Goal: Task Accomplishment & Management: Use online tool/utility

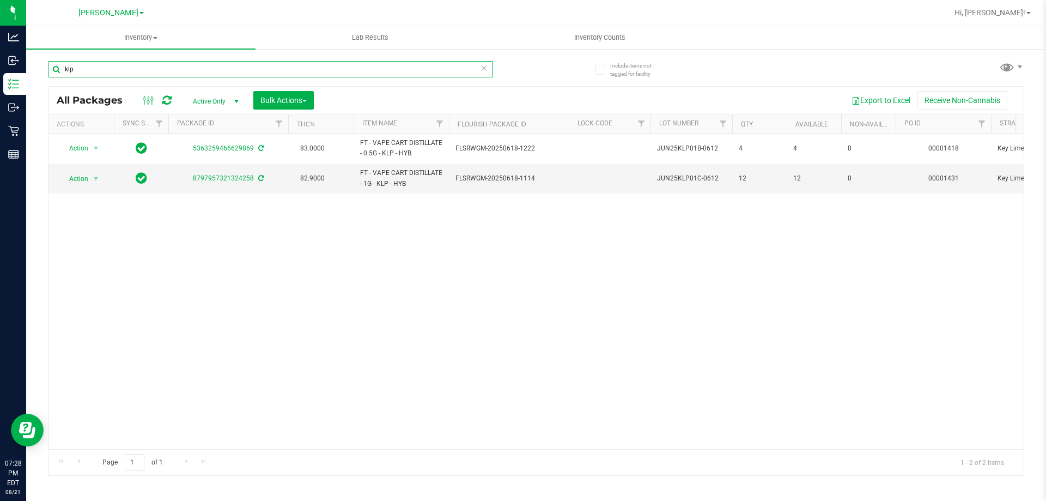
click at [146, 69] on input "klp" at bounding box center [270, 69] width 445 height 16
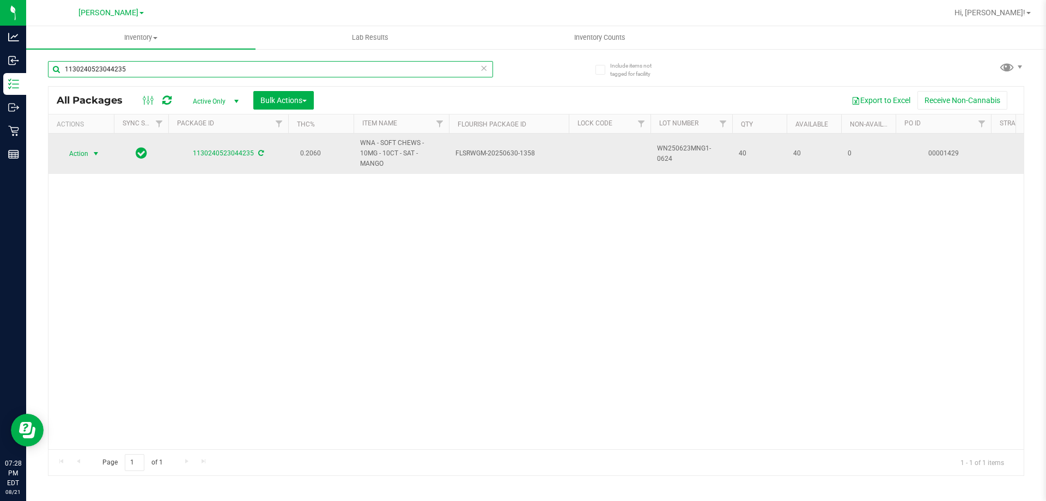
type input "1130240523044235"
click at [86, 149] on span "Action" at bounding box center [73, 153] width 29 height 15
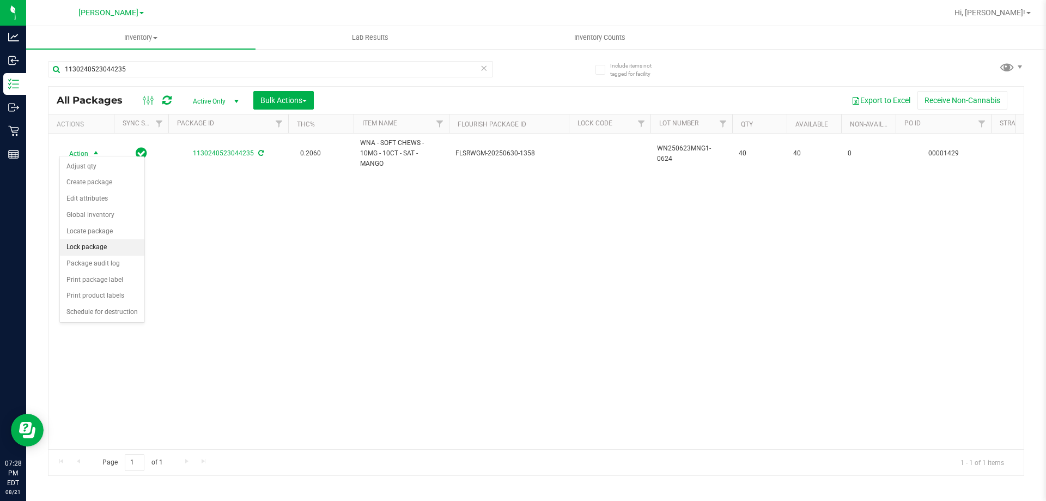
click at [100, 250] on li "Lock package" at bounding box center [102, 247] width 84 height 16
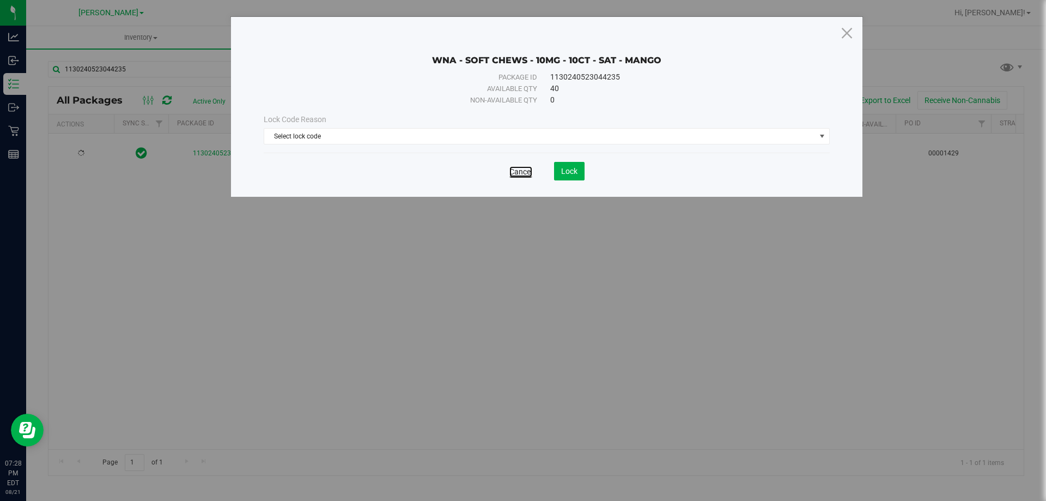
click at [527, 171] on link "Cancel" at bounding box center [520, 171] width 23 height 11
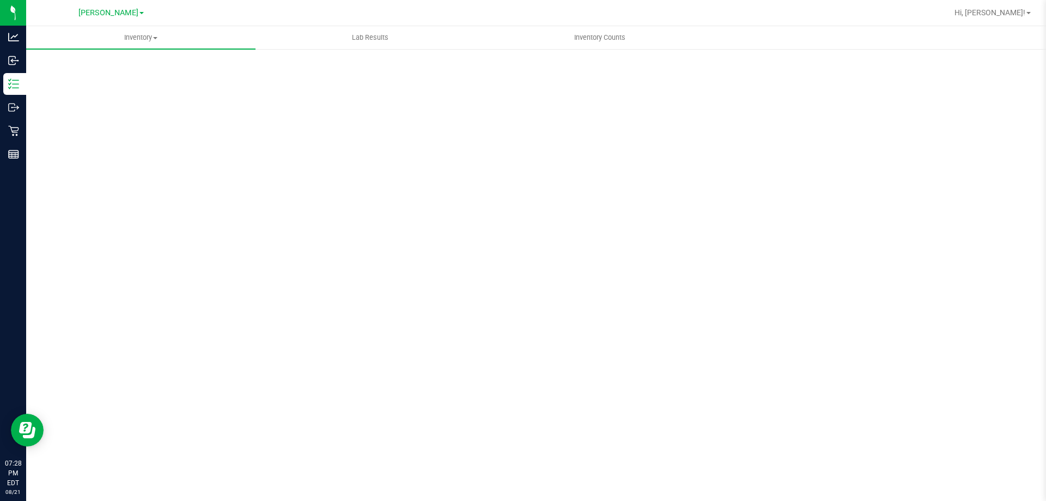
click at [175, 68] on div "Inventory All packages All inventory Waste log Create inventory Lab Results Inv…" at bounding box center [536, 263] width 1020 height 475
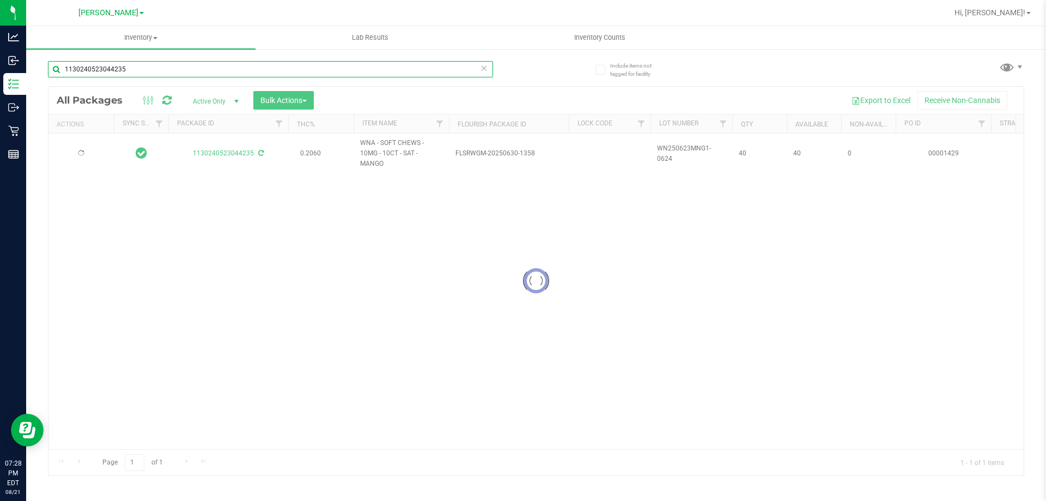
click at [175, 68] on input "1130240523044235" at bounding box center [270, 69] width 445 height 16
